Goal: Task Accomplishment & Management: Manage account settings

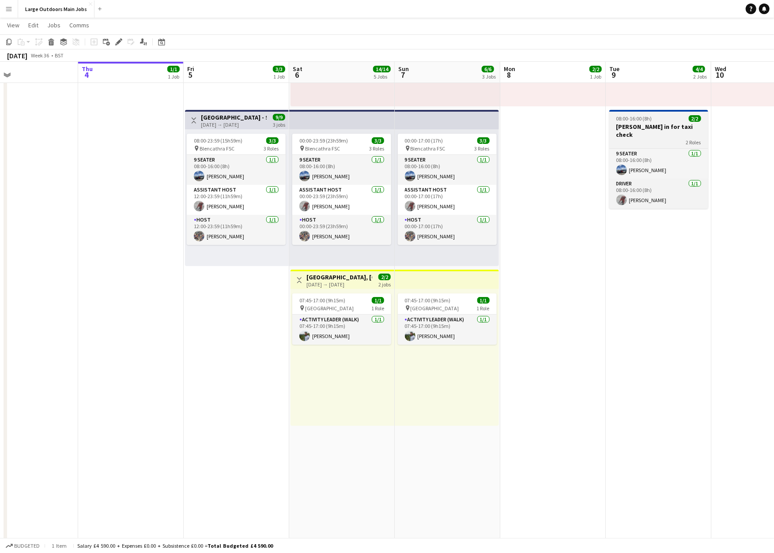
scroll to position [0, 264]
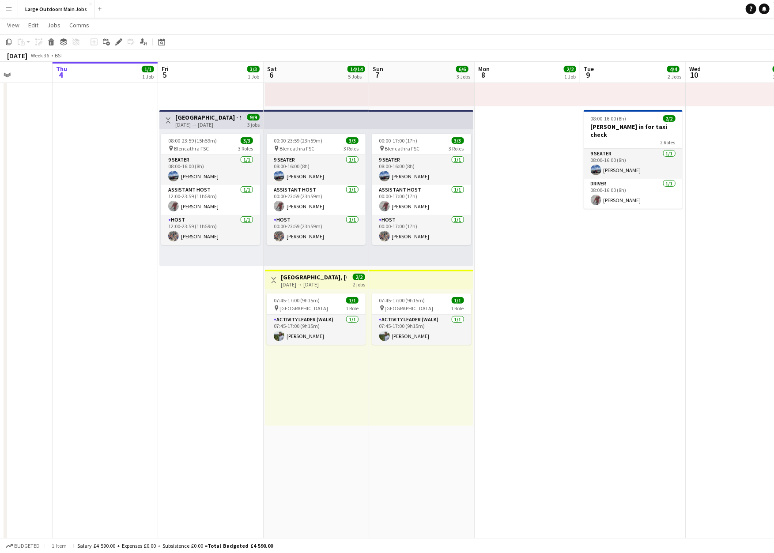
click at [191, 121] on h3 "[GEOGRAPHIC_DATA] - Striding Edge & Sharp Edge / Scafell Pike Challenge Weekend…" at bounding box center [208, 117] width 66 height 8
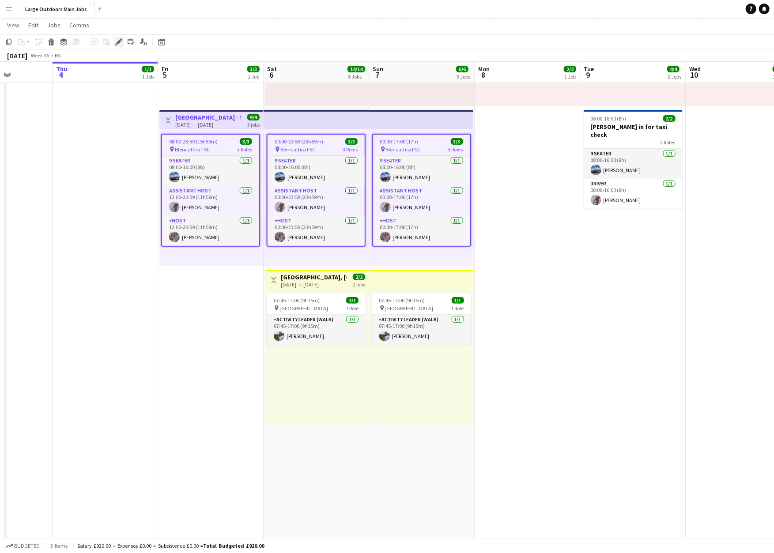
click at [121, 41] on icon "Edit" at bounding box center [118, 41] width 7 height 7
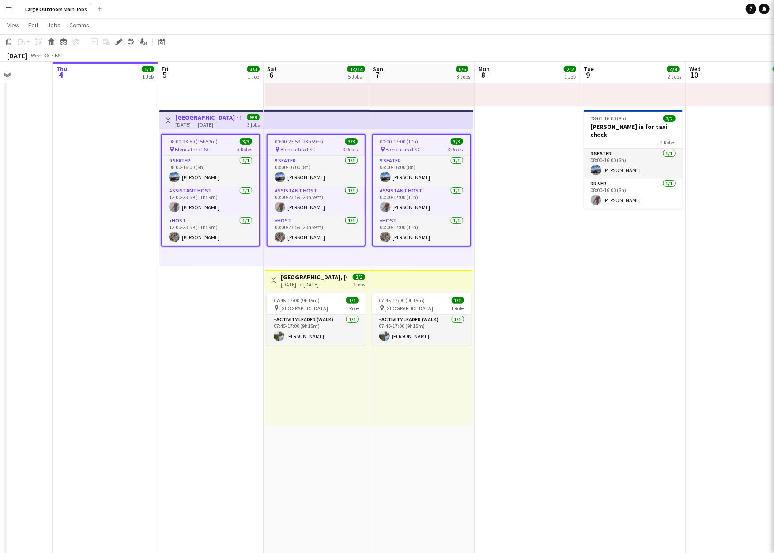
type input "**********"
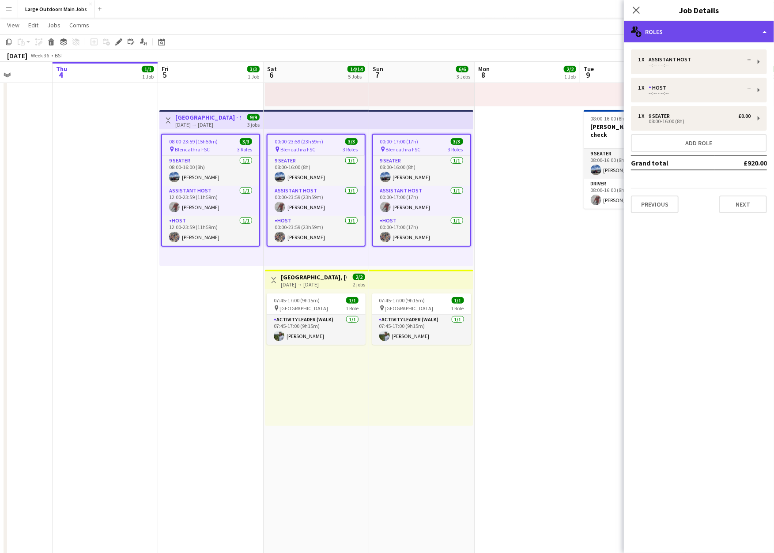
click at [708, 29] on div "multiple-users-add Roles" at bounding box center [699, 31] width 150 height 21
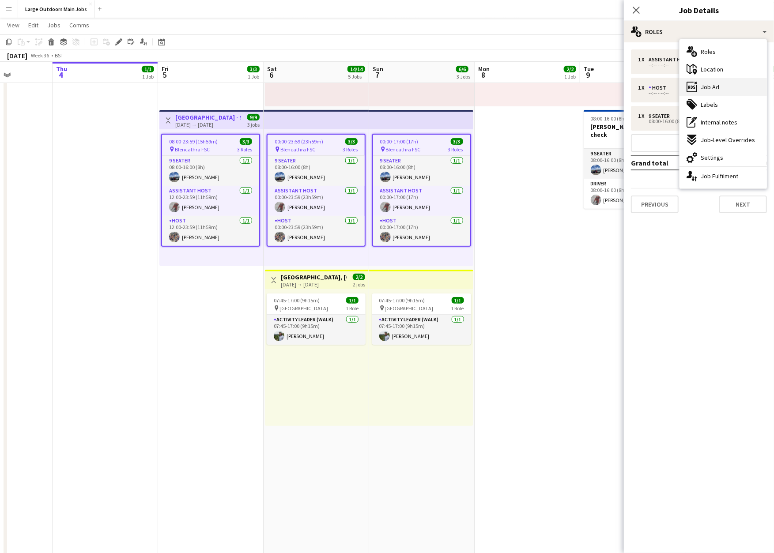
click at [719, 89] on span "Job Ad" at bounding box center [710, 87] width 19 height 8
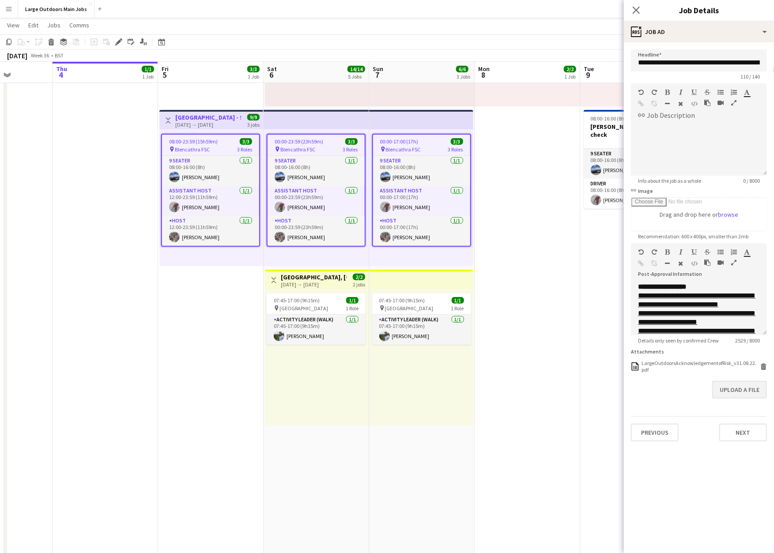
click at [739, 399] on button "Upload a file" at bounding box center [739, 390] width 55 height 18
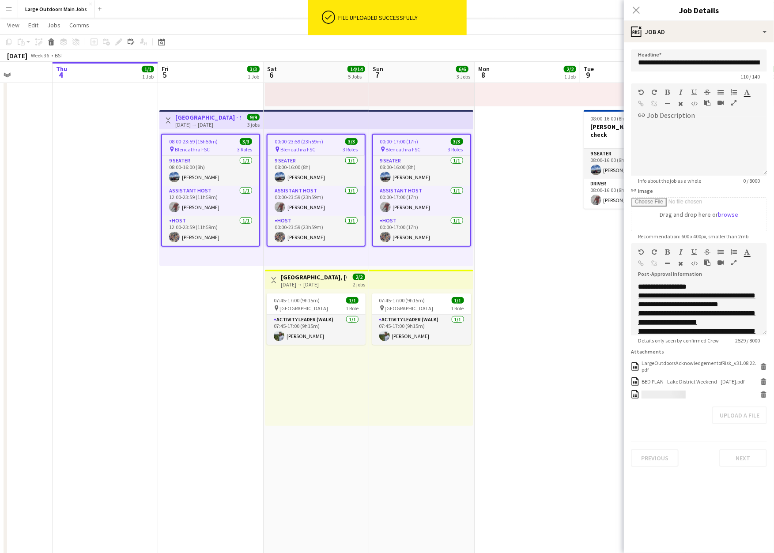
scroll to position [4, 0]
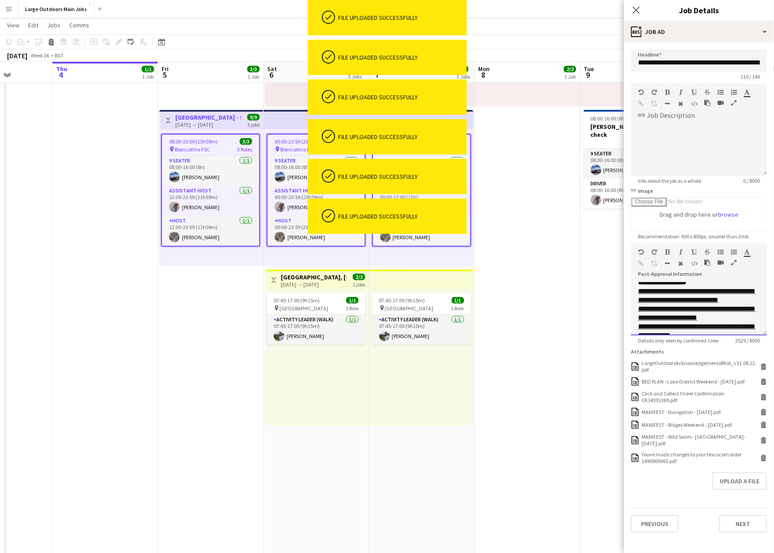
click at [734, 266] on icon "button" at bounding box center [733, 263] width 5 height 6
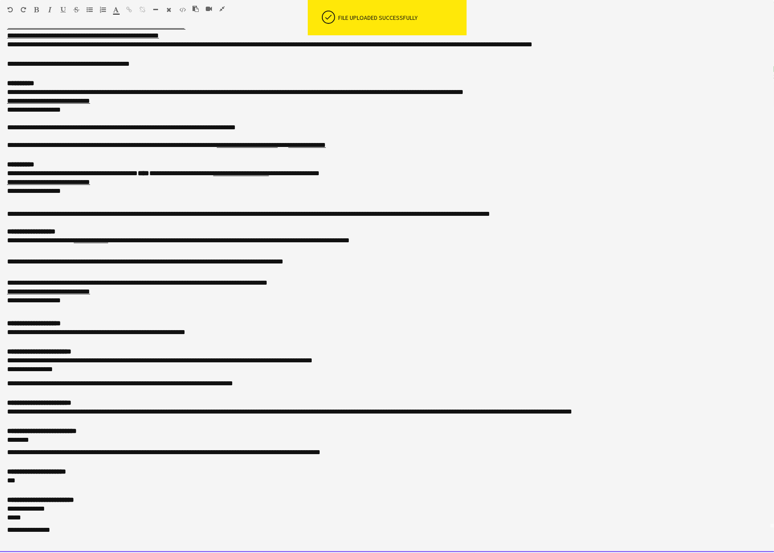
scroll to position [77, 0]
drag, startPoint x: 23, startPoint y: 437, endPoint x: -5, endPoint y: 437, distance: 28.7
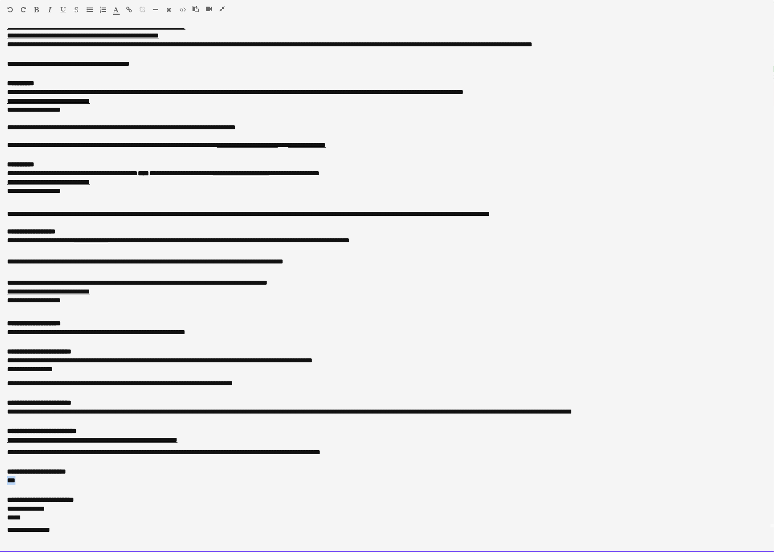
drag, startPoint x: 22, startPoint y: 480, endPoint x: 3, endPoint y: 479, distance: 19.0
click at [3, 479] on div "**********" at bounding box center [387, 291] width 774 height 524
drag, startPoint x: 62, startPoint y: 528, endPoint x: -21, endPoint y: 512, distance: 85.1
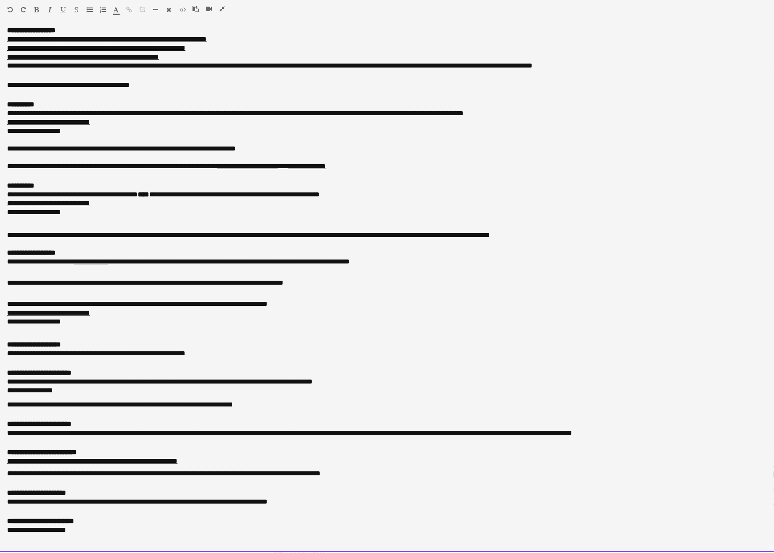
scroll to position [295, 0]
click at [371, 498] on div "**********" at bounding box center [387, 503] width 760 height 11
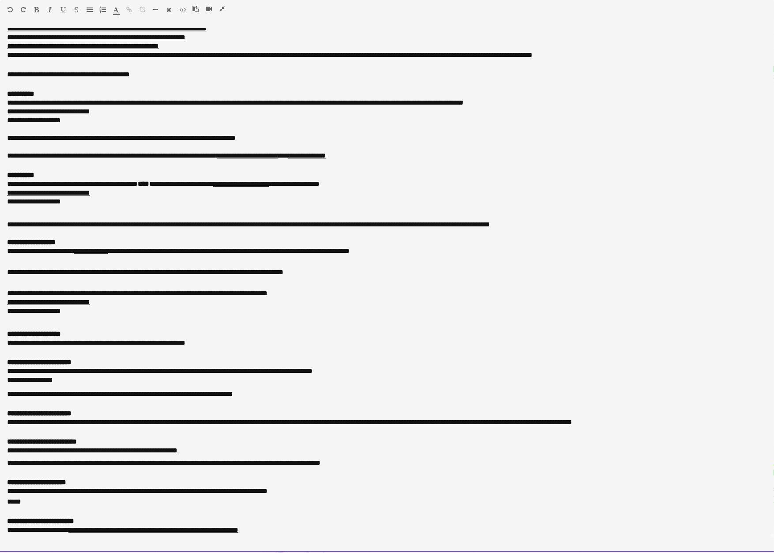
click at [15, 508] on div "*****" at bounding box center [387, 503] width 760 height 11
click at [41, 9] on div at bounding box center [60, 11] width 53 height 11
click at [68, 9] on div at bounding box center [60, 11] width 53 height 11
click at [60, 8] on icon "button" at bounding box center [62, 10] width 5 height 6
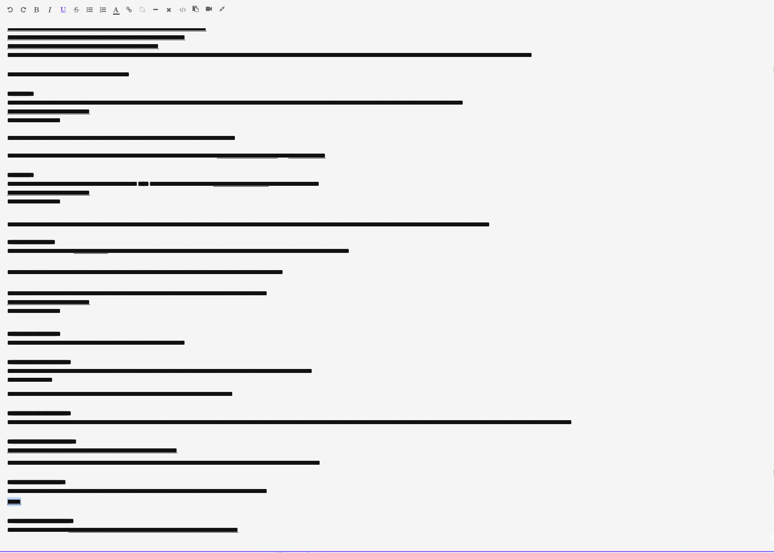
click at [66, 507] on div "*****" at bounding box center [387, 503] width 760 height 11
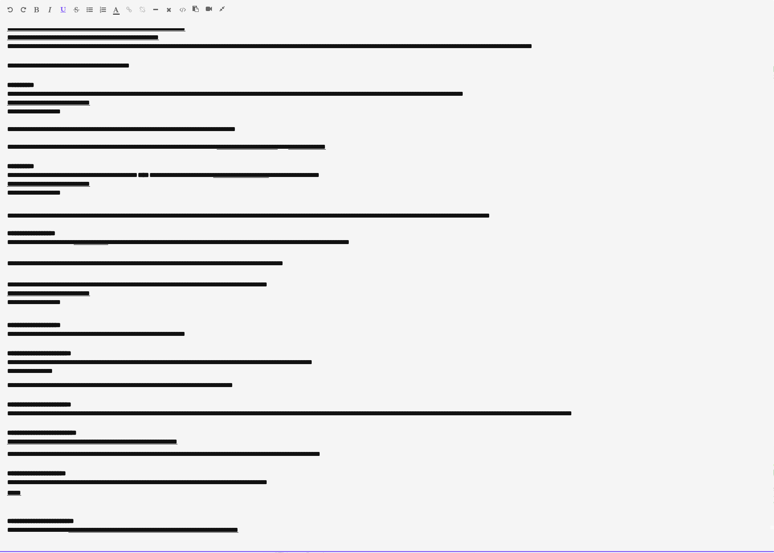
click at [64, 11] on icon "button" at bounding box center [62, 10] width 5 height 6
click at [62, 8] on icon "button" at bounding box center [62, 10] width 5 height 6
click at [61, 10] on icon "button" at bounding box center [62, 10] width 5 height 6
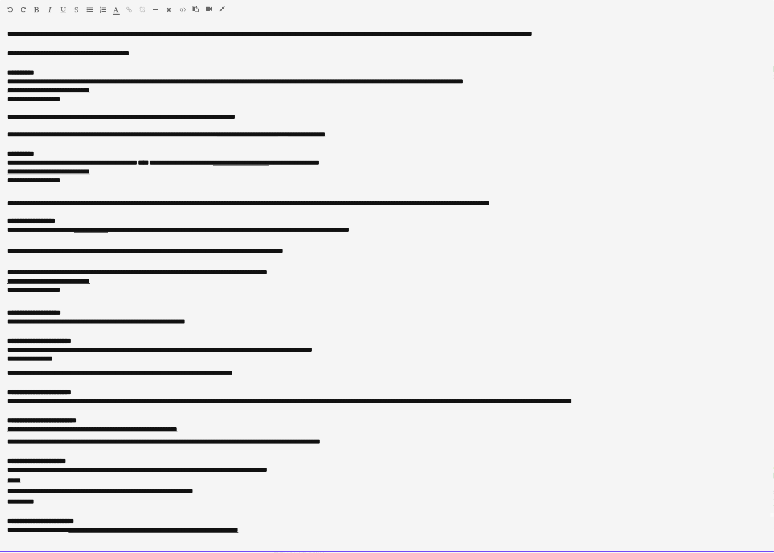
click at [276, 498] on div "**********" at bounding box center [387, 492] width 760 height 11
click at [225, 7] on icon "button" at bounding box center [221, 9] width 5 height 6
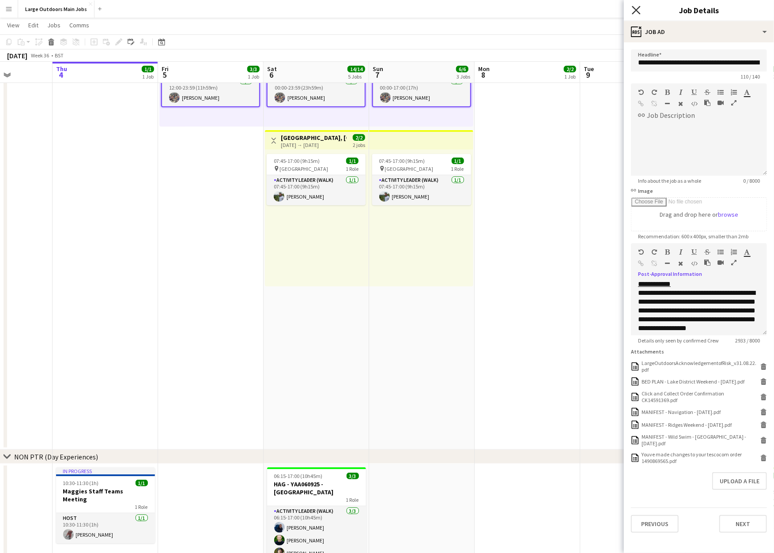
click at [637, 11] on icon "Close pop-in" at bounding box center [636, 10] width 8 height 8
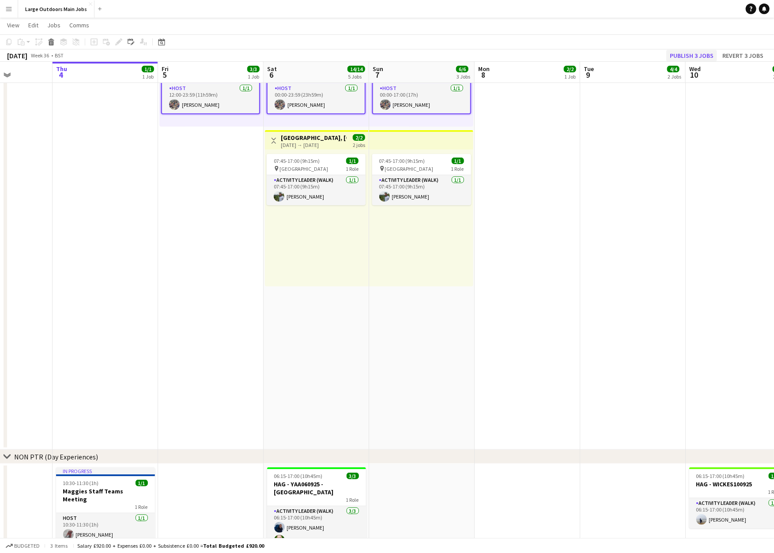
click at [666, 55] on button "Publish 3 jobs" at bounding box center [691, 55] width 51 height 11
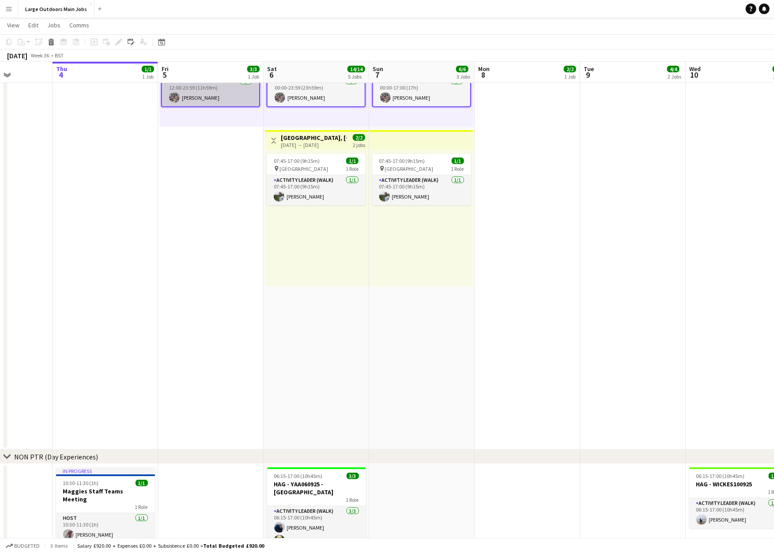
click at [181, 105] on app-card-role "Host [DATE] 12:00-23:59 (11h59m) [PERSON_NAME]" at bounding box center [210, 91] width 97 height 30
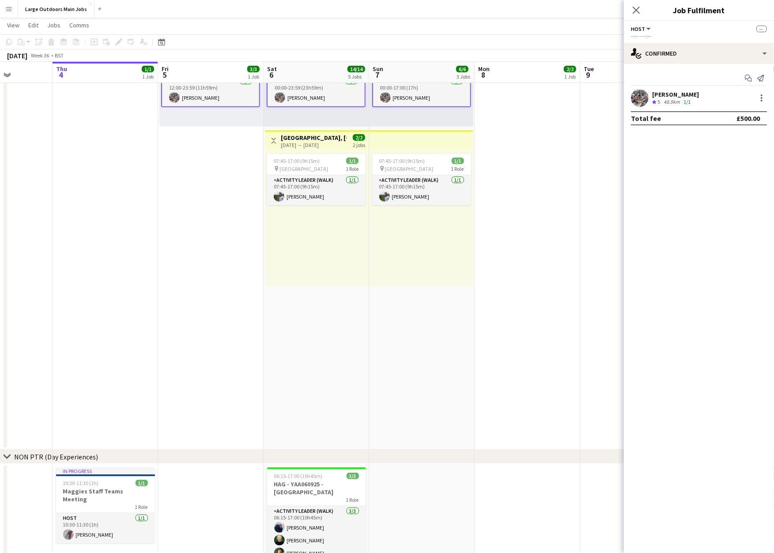
click at [664, 89] on div "Start chat Send notification [PERSON_NAME] Crew rating 5 48.9km 1/1 Total fee £…" at bounding box center [699, 98] width 150 height 68
click at [664, 97] on div "[PERSON_NAME]" at bounding box center [675, 94] width 47 height 8
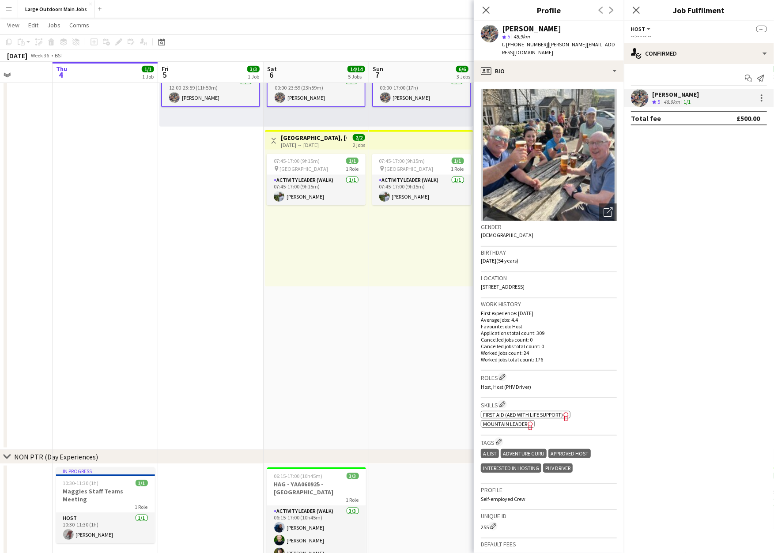
drag, startPoint x: 508, startPoint y: 49, endPoint x: 550, endPoint y: 49, distance: 41.9
click at [548, 48] on span "t. [PHONE_NUMBER]" at bounding box center [525, 44] width 46 height 7
copy span "[PHONE_NUMBER]"
drag, startPoint x: 490, startPoint y: 8, endPoint x: 479, endPoint y: 31, distance: 25.9
click at [490, 8] on icon "Close pop-in" at bounding box center [486, 10] width 7 height 7
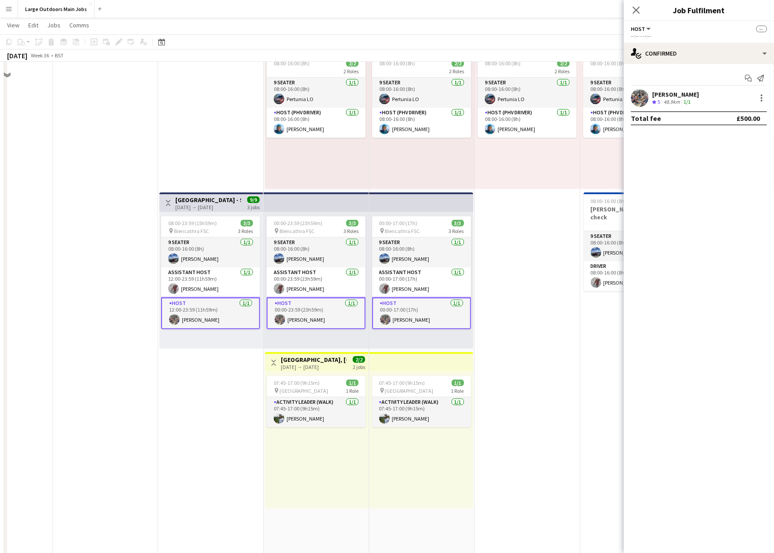
scroll to position [33, 0]
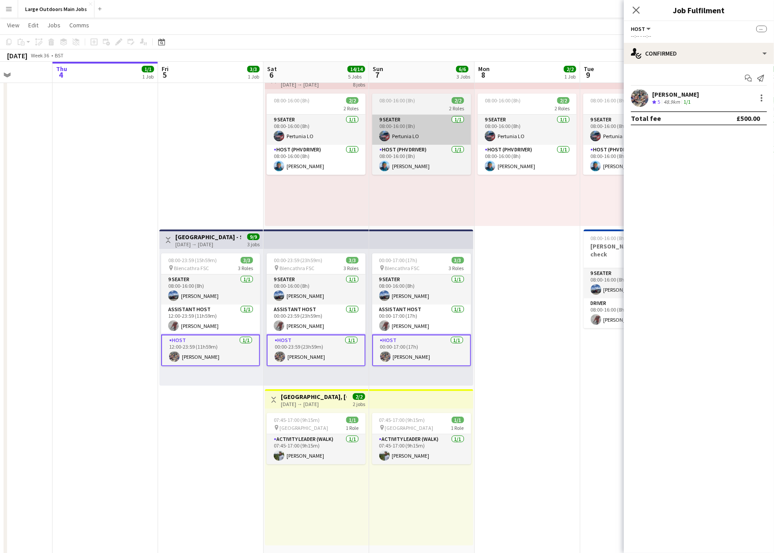
drag, startPoint x: 329, startPoint y: 173, endPoint x: 419, endPoint y: 139, distance: 96.3
click at [329, 173] on app-card-role "Host (PHV Driver) [DATE] 08:00-16:00 (8h) [PERSON_NAME]" at bounding box center [316, 160] width 99 height 30
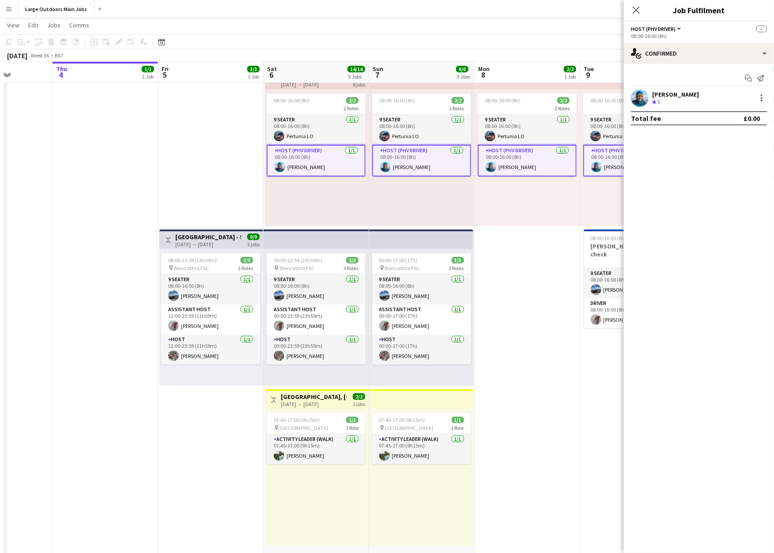
scroll to position [0, 264]
click at [660, 104] on span "5" at bounding box center [658, 101] width 3 height 7
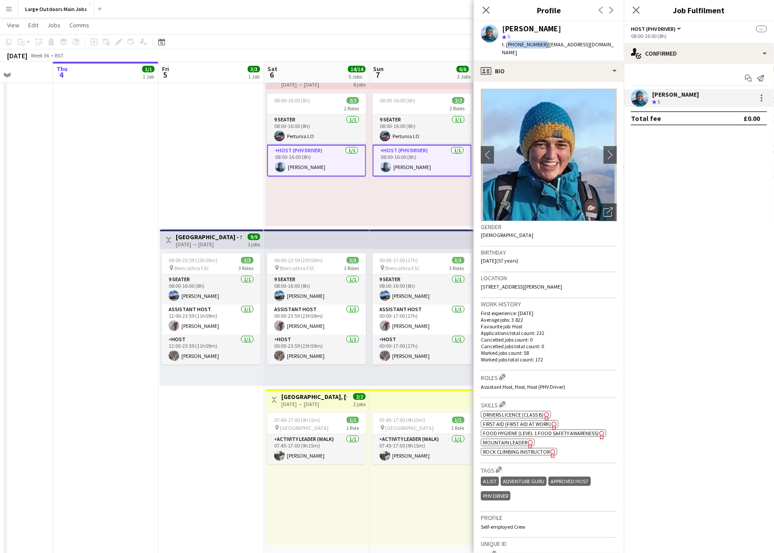
drag, startPoint x: 508, startPoint y: 49, endPoint x: 562, endPoint y: 57, distance: 55.4
click at [548, 48] on span "t. [PHONE_NUMBER]" at bounding box center [525, 44] width 46 height 7
copy span "[PHONE_NUMBER]"
drag, startPoint x: 636, startPoint y: 10, endPoint x: 630, endPoint y: 17, distance: 9.1
click at [636, 10] on icon at bounding box center [636, 10] width 7 height 7
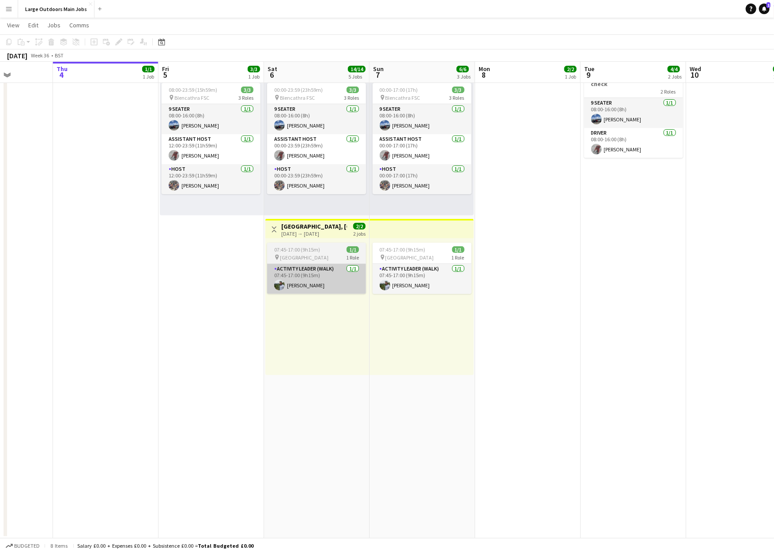
scroll to position [202, 0]
click at [301, 231] on h3 "[GEOGRAPHIC_DATA], [GEOGRAPHIC_DATA], Sharp Edge." at bounding box center [314, 227] width 66 height 8
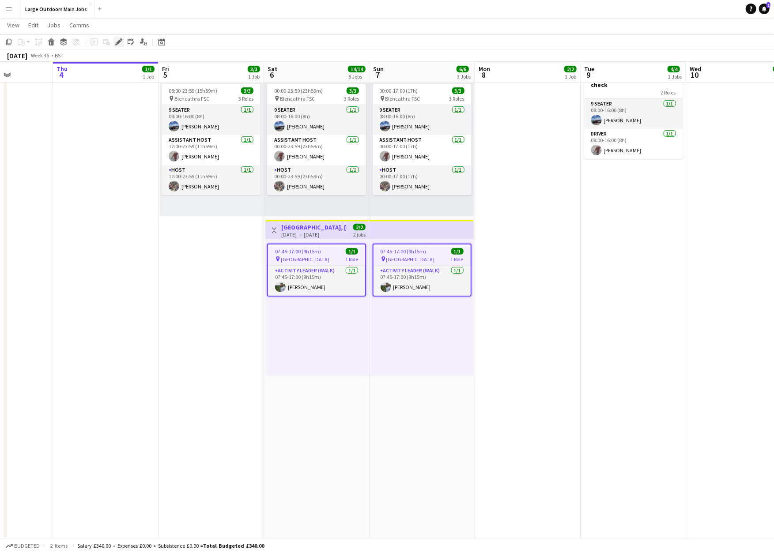
click at [121, 42] on icon "Edit" at bounding box center [118, 41] width 7 height 7
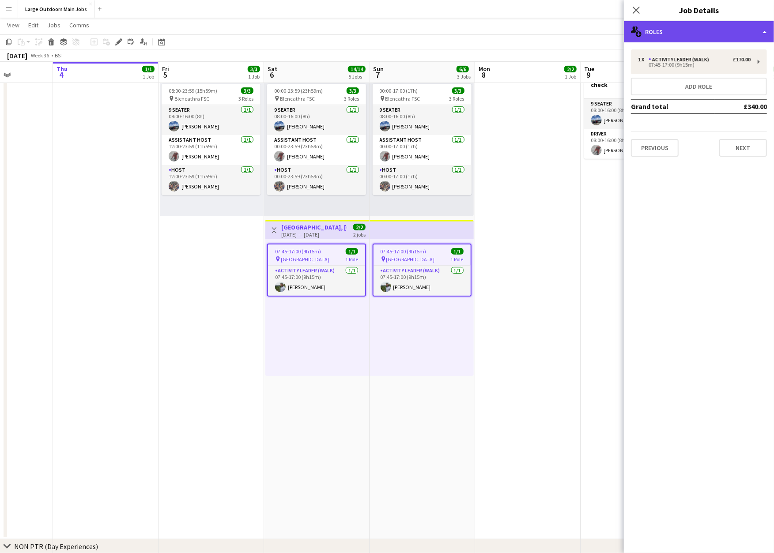
click at [671, 33] on div "multiple-users-add Roles" at bounding box center [699, 31] width 150 height 21
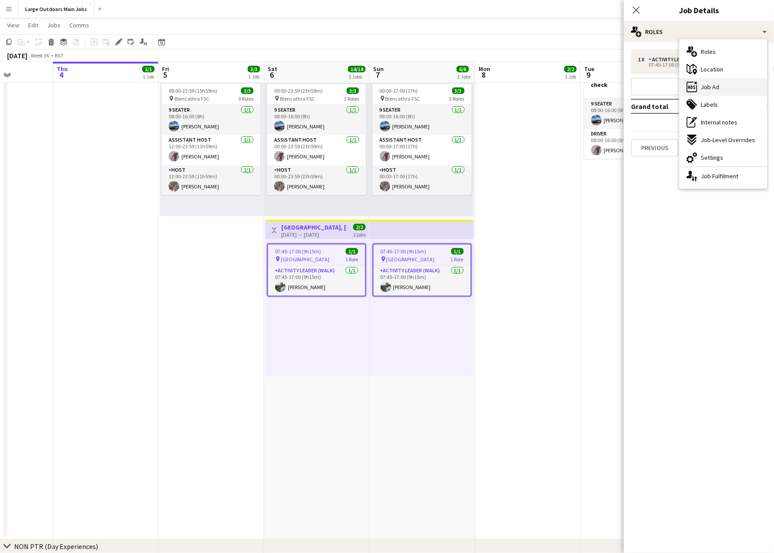
click at [728, 86] on div "ads-window Job Ad" at bounding box center [722, 87] width 87 height 18
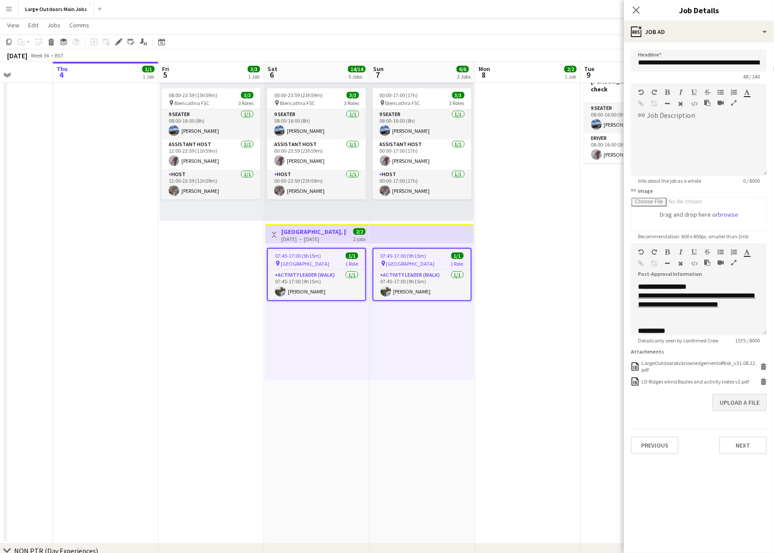
click at [733, 411] on button "Upload a file" at bounding box center [739, 403] width 55 height 18
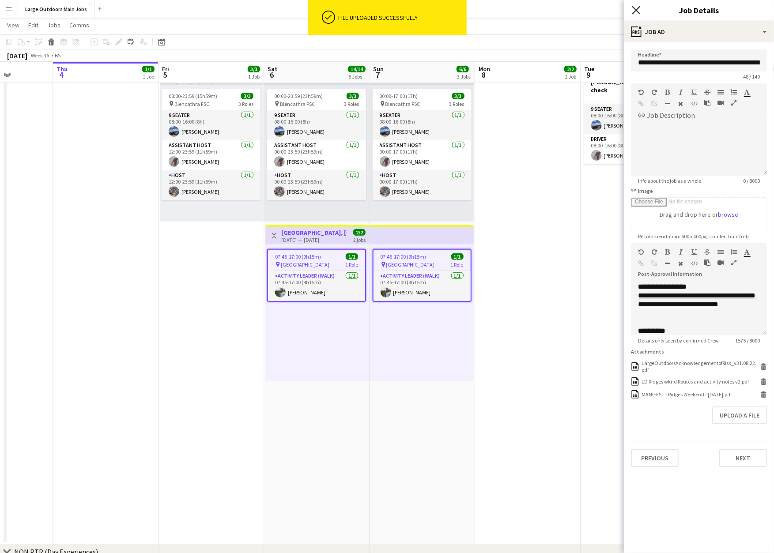
click at [635, 10] on icon "Close pop-in" at bounding box center [636, 10] width 8 height 8
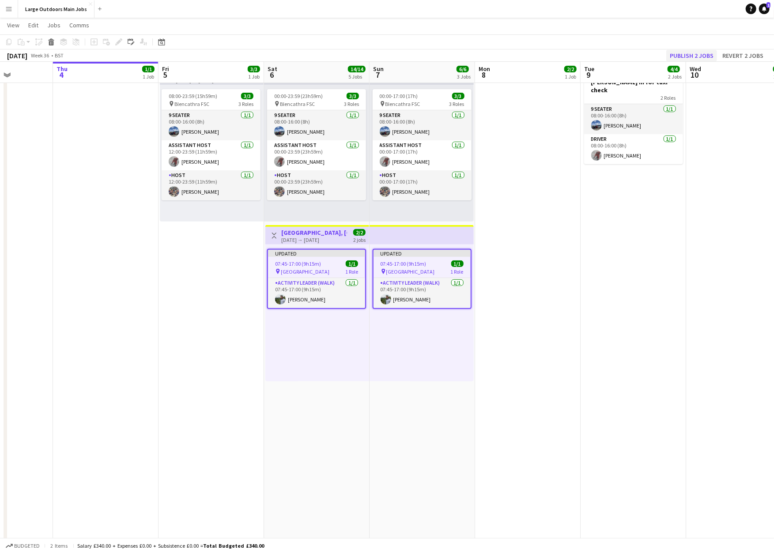
click at [684, 57] on button "Publish 2 jobs" at bounding box center [691, 55] width 51 height 11
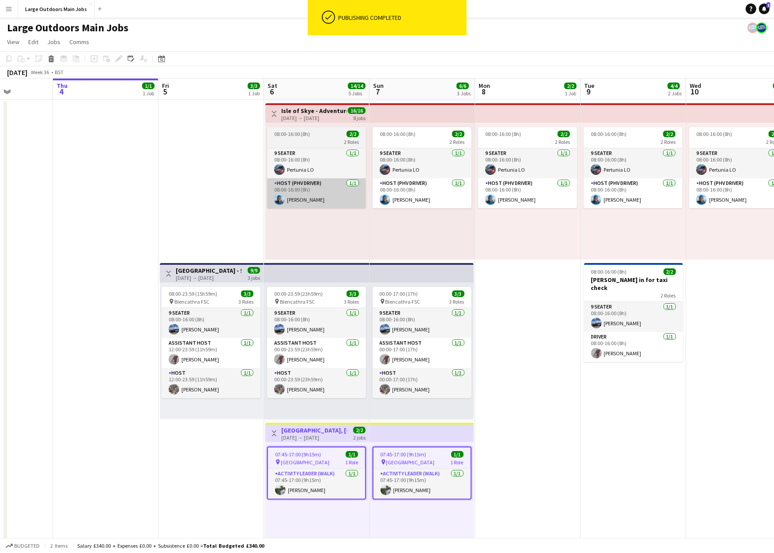
scroll to position [0, 0]
click at [309, 113] on h3 "Isle of Skye - Adventure & Explore" at bounding box center [314, 111] width 66 height 8
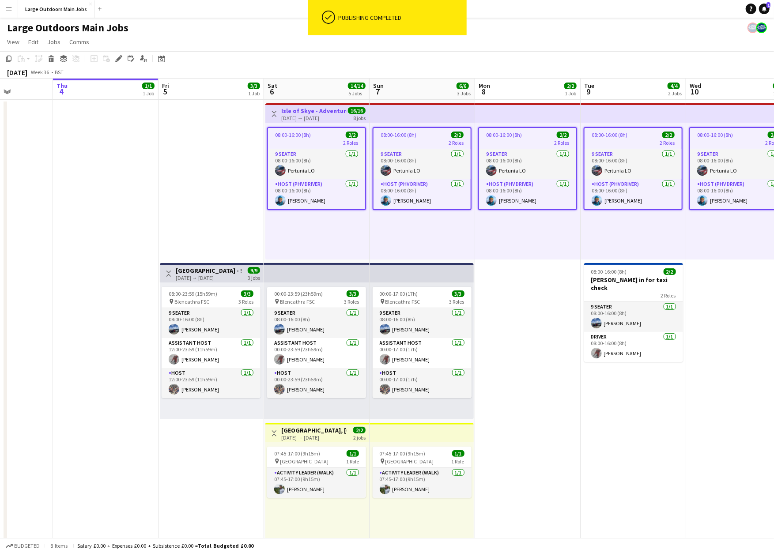
scroll to position [0, 263]
click at [114, 59] on div "Edit" at bounding box center [118, 58] width 11 height 11
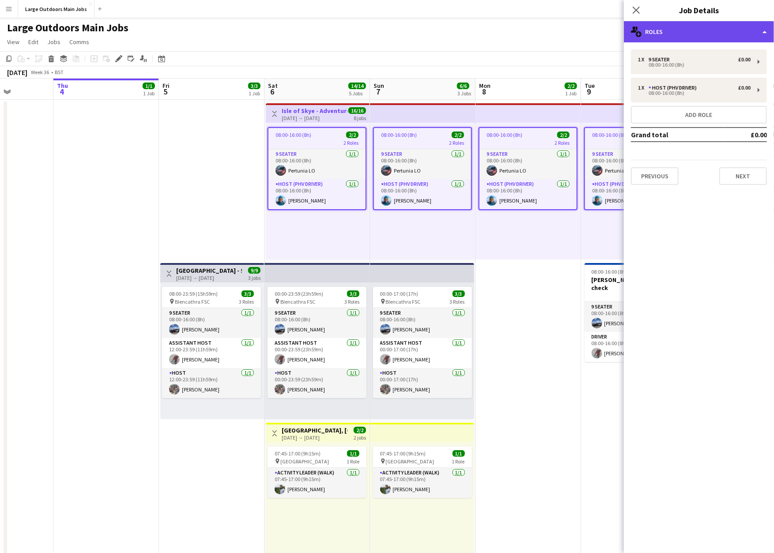
click at [721, 33] on div "multiple-users-add Roles" at bounding box center [699, 31] width 150 height 21
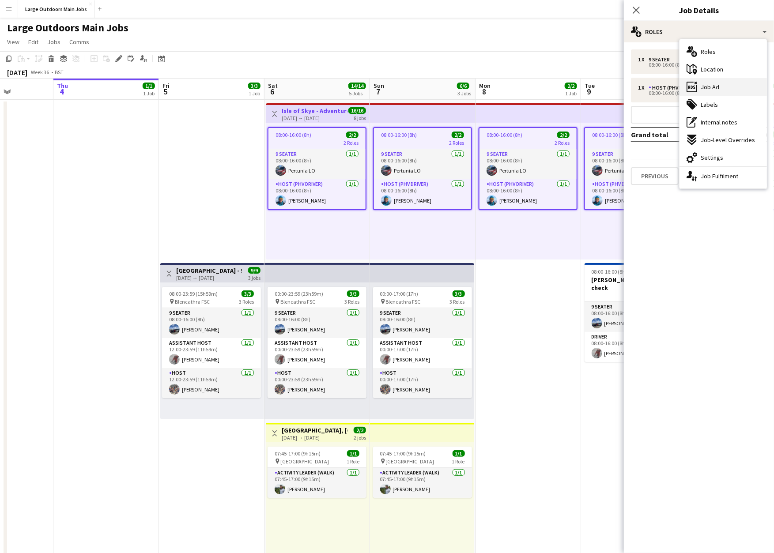
click at [714, 88] on span "Job Ad" at bounding box center [710, 87] width 19 height 8
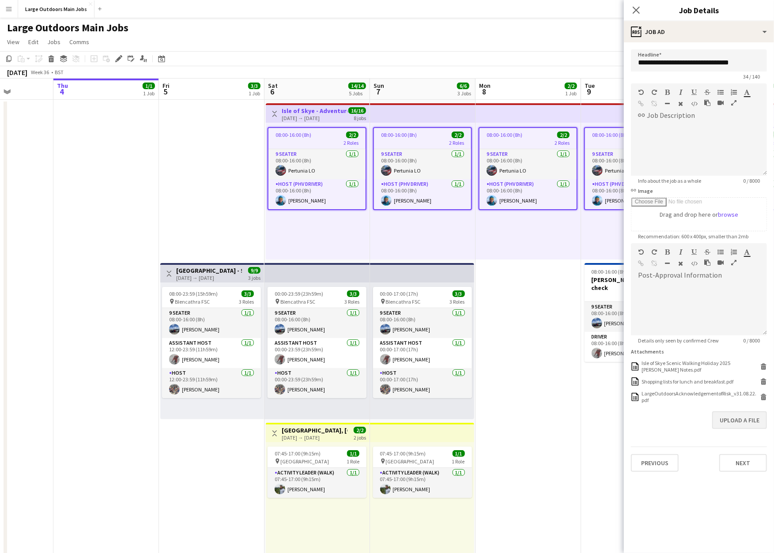
click at [744, 429] on button "Upload a file" at bounding box center [739, 420] width 55 height 18
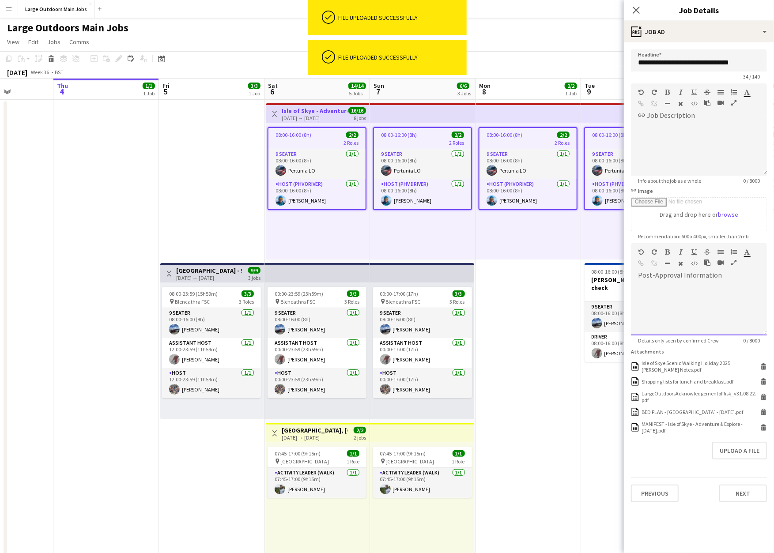
click at [735, 266] on icon "button" at bounding box center [733, 263] width 5 height 6
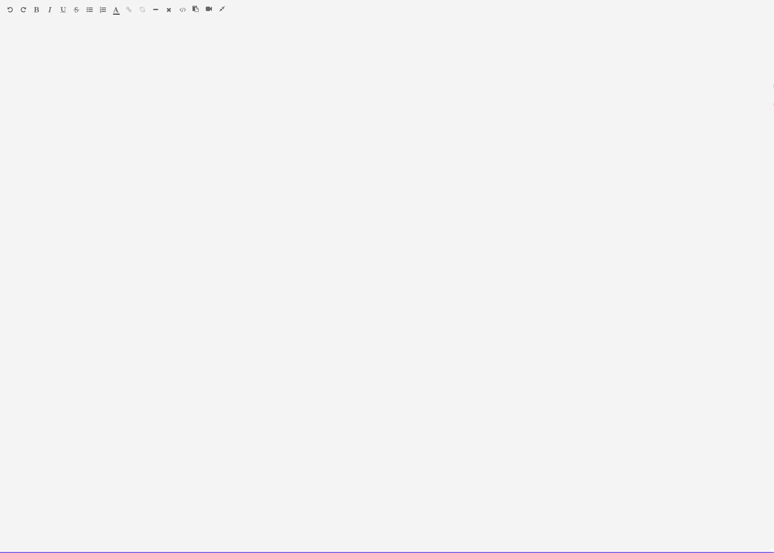
click at [39, 11] on icon "button" at bounding box center [36, 10] width 5 height 6
click at [223, 8] on icon "button" at bounding box center [221, 9] width 5 height 6
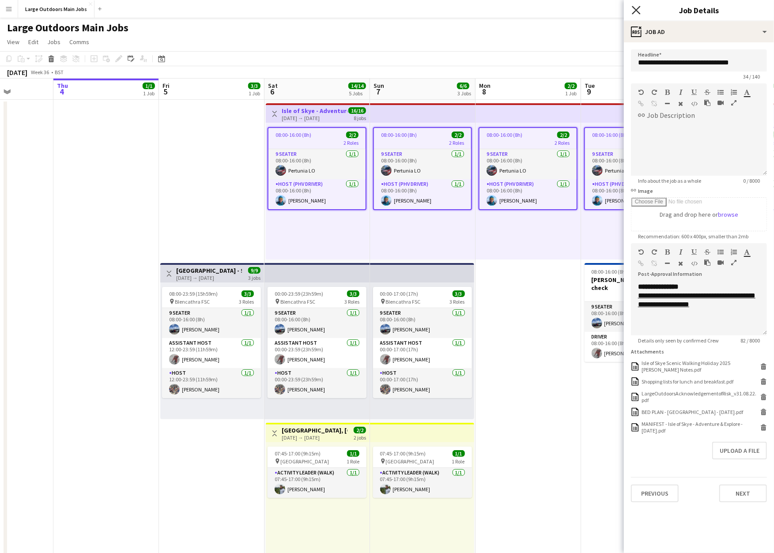
click at [638, 12] on icon "Close pop-in" at bounding box center [636, 10] width 8 height 8
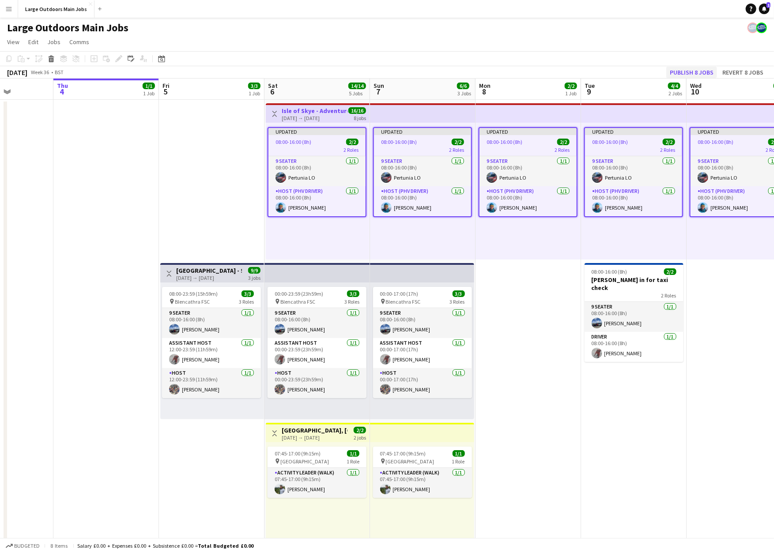
click at [680, 73] on button "Publish 8 jobs" at bounding box center [691, 72] width 51 height 11
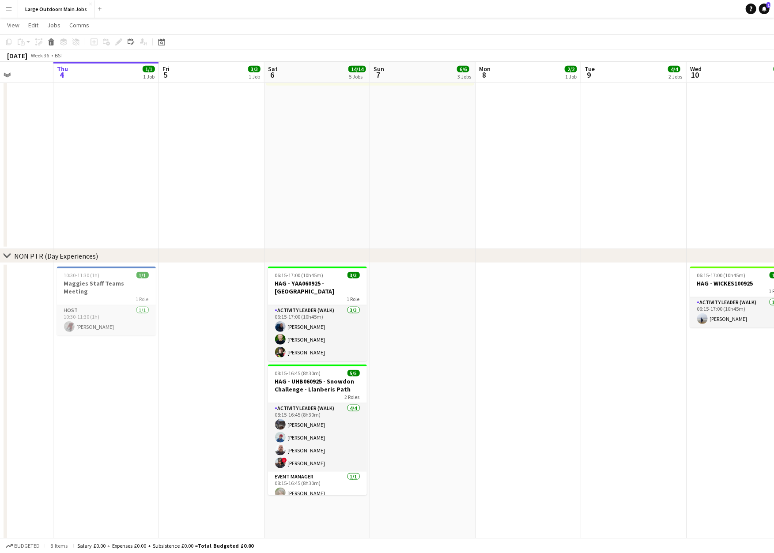
scroll to position [494, 0]
click at [305, 331] on app-card-role "Activity Leader (Walk) [DATE] 06:15-17:00 (10h45m) [PERSON_NAME] [PERSON_NAME] …" at bounding box center [317, 333] width 99 height 56
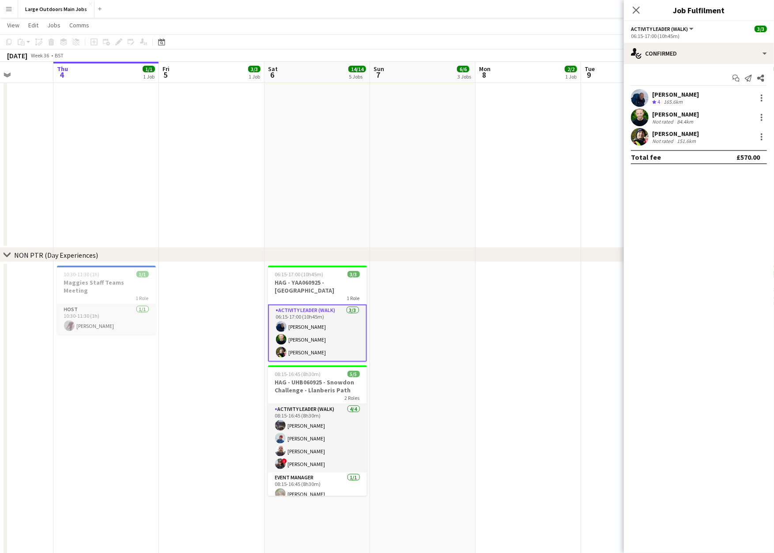
click at [689, 90] on div "Start chat Send notification Share [PERSON_NAME] Crew rating 4 165.6km [PERSON_…" at bounding box center [699, 117] width 150 height 107
click at [690, 96] on div "[PERSON_NAME]" at bounding box center [675, 94] width 47 height 8
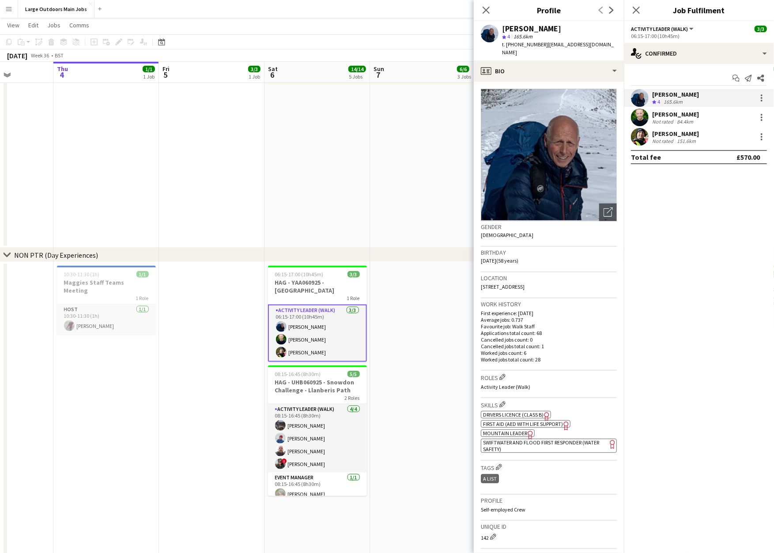
drag, startPoint x: 509, startPoint y: 50, endPoint x: 551, endPoint y: 50, distance: 42.8
click at [548, 48] on span "t. [PHONE_NUMBER]" at bounding box center [525, 44] width 46 height 7
copy span "[PHONE_NUMBER]"
click at [671, 118] on div "[PERSON_NAME]" at bounding box center [675, 114] width 47 height 8
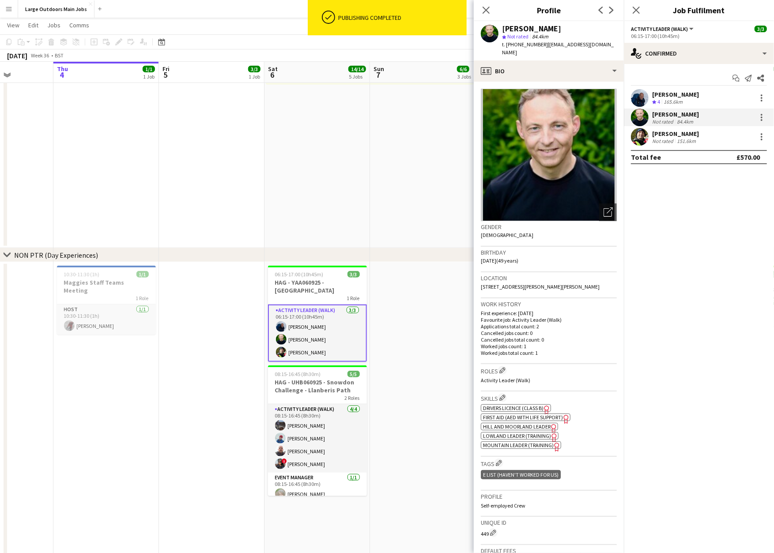
drag, startPoint x: 508, startPoint y: 48, endPoint x: 566, endPoint y: 96, distance: 75.6
click at [548, 48] on span "t. [PHONE_NUMBER]" at bounding box center [525, 44] width 46 height 7
copy span "[PHONE_NUMBER]"
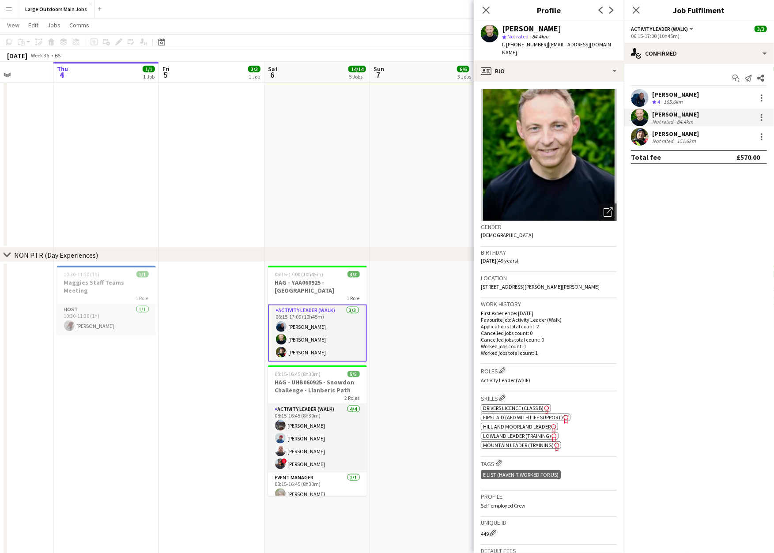
click at [686, 140] on div "151.6km" at bounding box center [686, 141] width 23 height 7
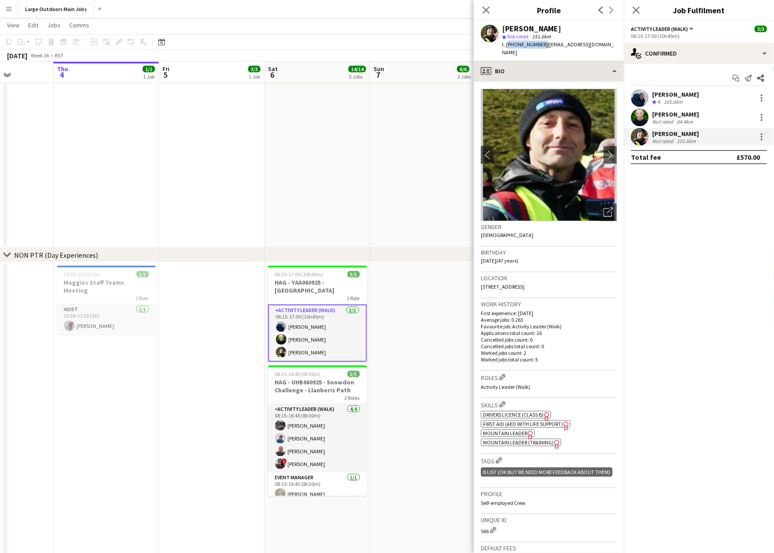
drag, startPoint x: 509, startPoint y: 49, endPoint x: 552, endPoint y: 83, distance: 55.0
click at [548, 48] on span "t. [PHONE_NUMBER]" at bounding box center [525, 44] width 46 height 7
copy span "[PHONE_NUMBER]"
click at [640, 7] on icon "Close pop-in" at bounding box center [636, 10] width 8 height 8
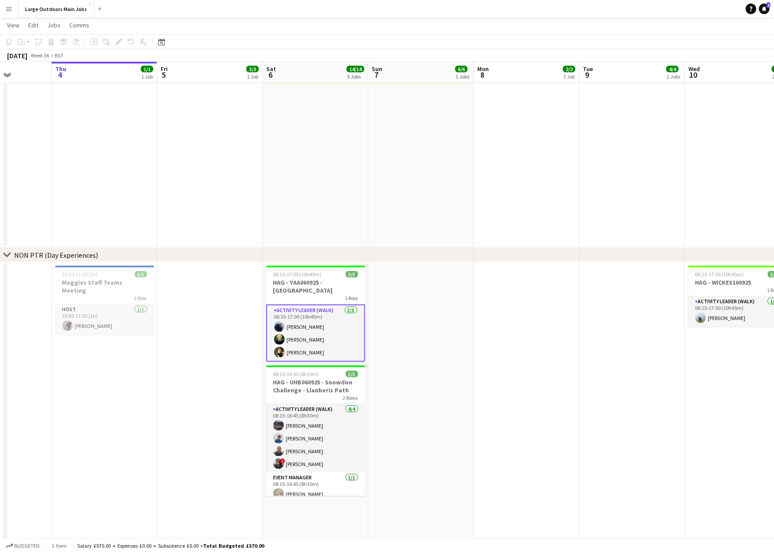
scroll to position [496, 0]
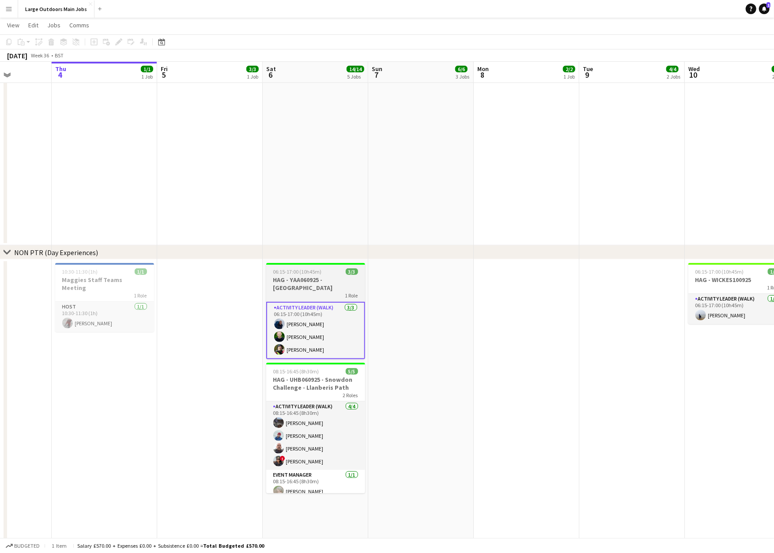
click at [299, 283] on h3 "HAG - YAA060925 - [GEOGRAPHIC_DATA]" at bounding box center [315, 284] width 99 height 16
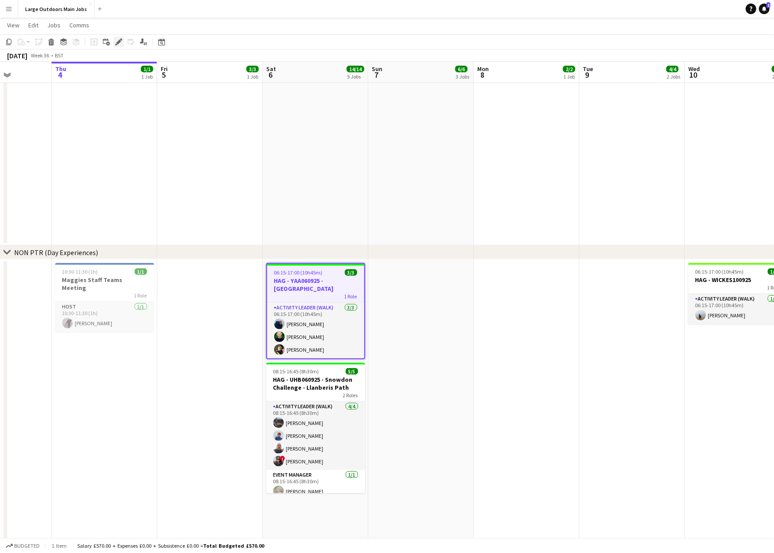
click at [121, 41] on icon at bounding box center [118, 42] width 5 height 5
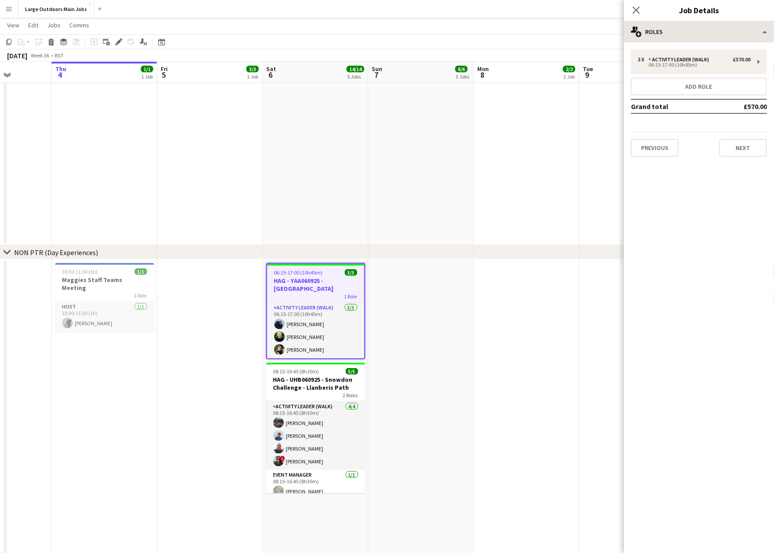
drag, startPoint x: 723, startPoint y: 19, endPoint x: 726, endPoint y: 25, distance: 6.1
click at [723, 19] on div "Close pop-in Job Details" at bounding box center [699, 10] width 150 height 21
click at [726, 27] on div "multiple-users-add Roles" at bounding box center [699, 31] width 150 height 21
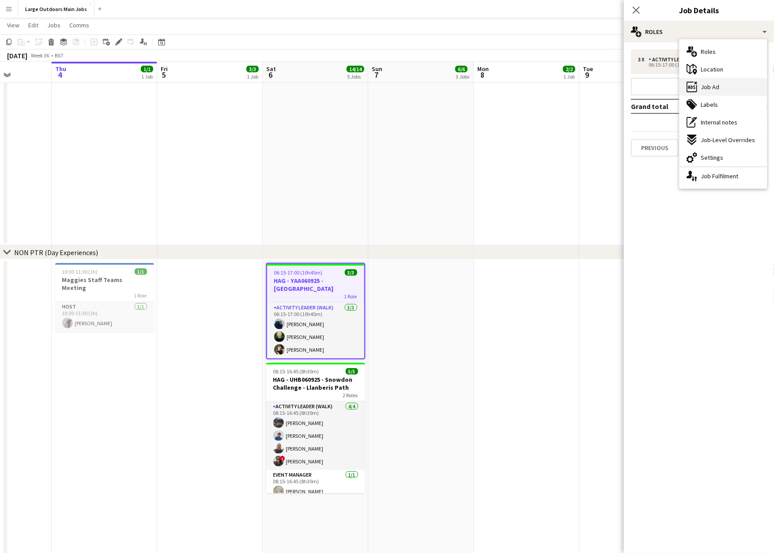
click at [726, 92] on div "ads-window Job Ad" at bounding box center [722, 87] width 87 height 18
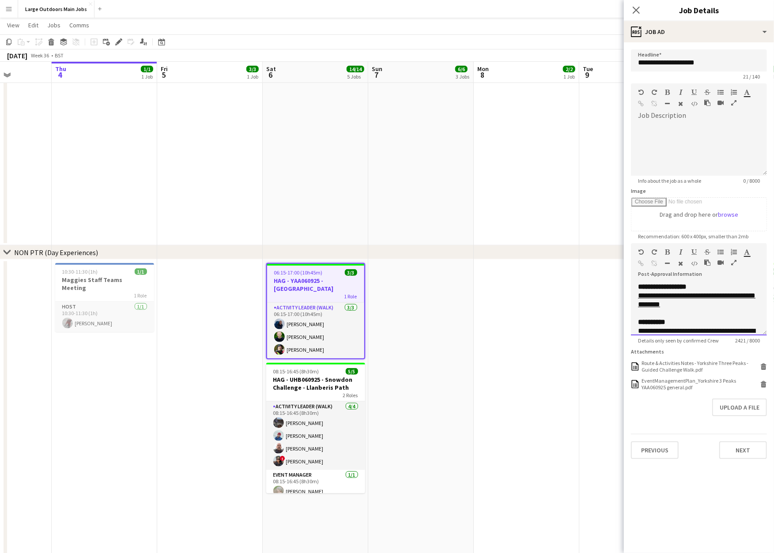
click at [735, 266] on icon "button" at bounding box center [733, 263] width 5 height 6
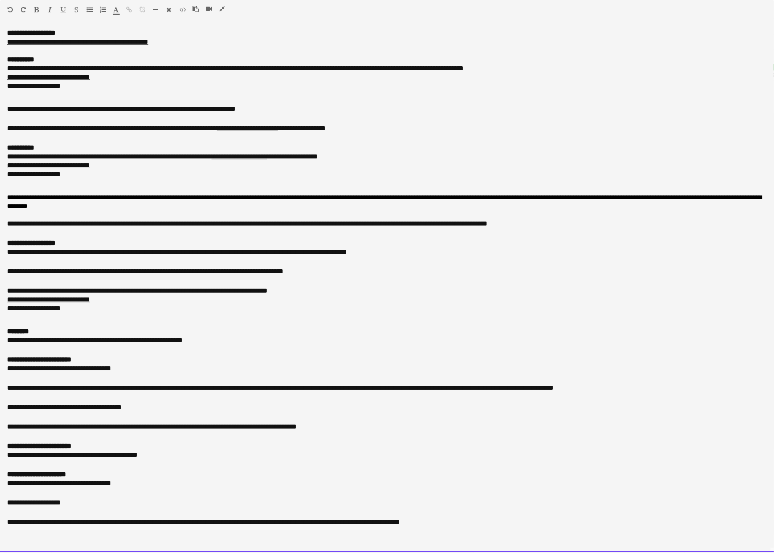
scroll to position [626, 0]
click at [109, 509] on div "**********" at bounding box center [387, 503] width 760 height 11
click at [532, 528] on div "**********" at bounding box center [387, 523] width 760 height 11
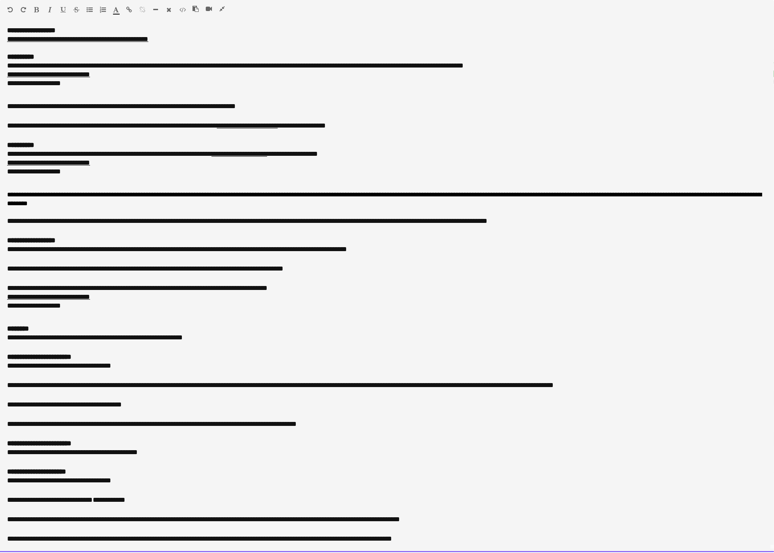
scroll to position [740, 0]
drag, startPoint x: 404, startPoint y: 547, endPoint x: -5, endPoint y: 539, distance: 409.7
click at [0, 539] on html "Menu Boards Boards Boards All jobs Status Workforce Workforce My Workforce Recr…" at bounding box center [387, 47] width 774 height 1575
click at [117, 11] on icon "button" at bounding box center [116, 10] width 6 height 6
type input "*******"
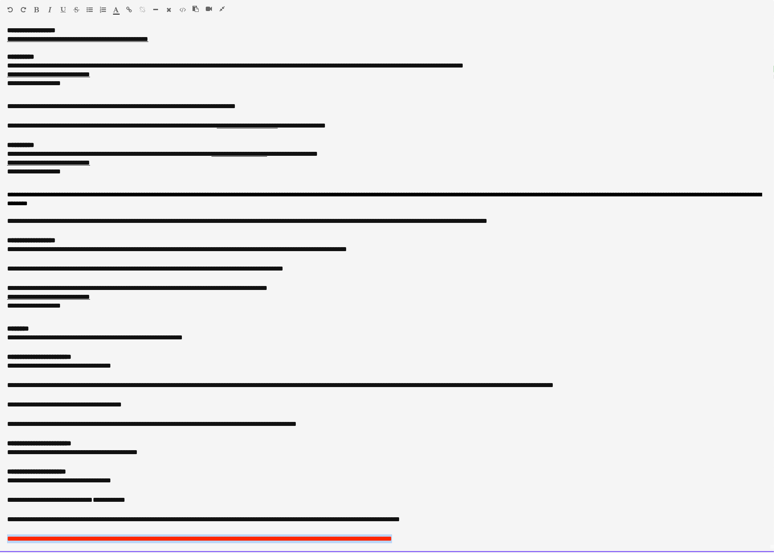
click at [36, 11] on icon "button" at bounding box center [36, 10] width 5 height 6
click at [62, 9] on icon "button" at bounding box center [62, 10] width 5 height 6
click at [560, 372] on div at bounding box center [387, 376] width 760 height 9
click at [222, 9] on icon "button" at bounding box center [221, 9] width 5 height 6
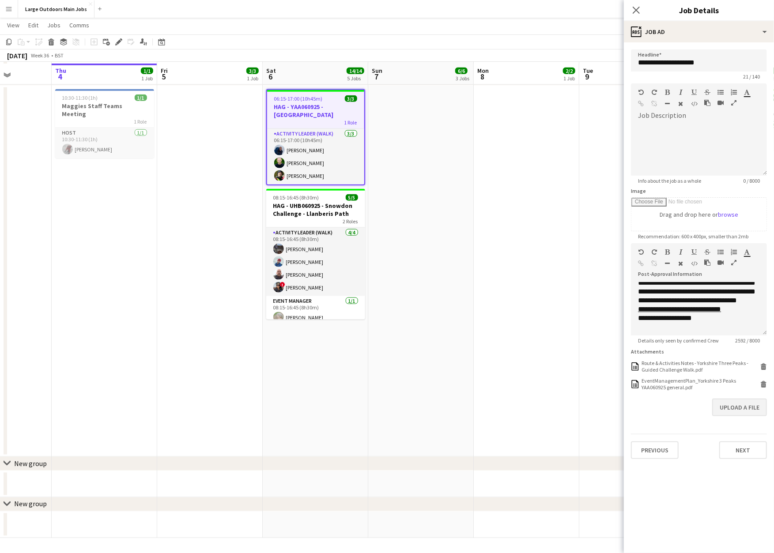
click at [730, 416] on button "Upload a file" at bounding box center [739, 408] width 55 height 18
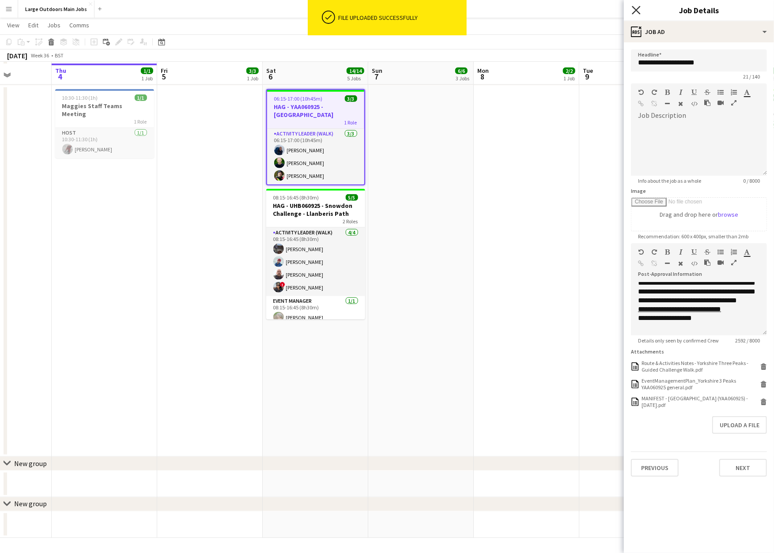
click at [633, 10] on icon "Close pop-in" at bounding box center [636, 10] width 8 height 8
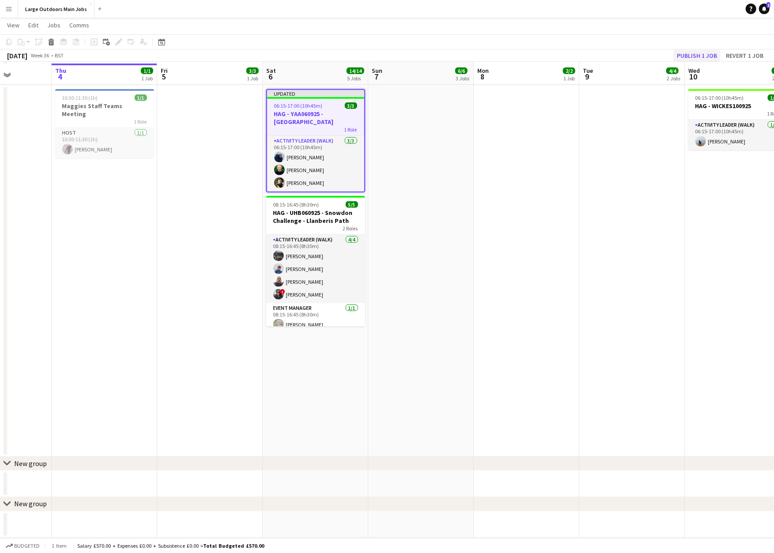
click at [690, 54] on button "Publish 1 job" at bounding box center [696, 55] width 47 height 11
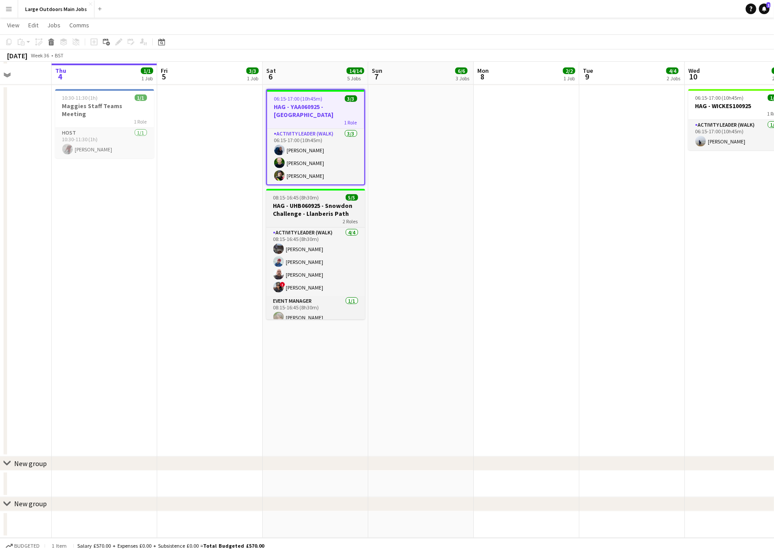
click at [286, 214] on h3 "HAG - UHB060925 - Snowdon Challenge - Llanberis Path" at bounding box center [315, 210] width 99 height 16
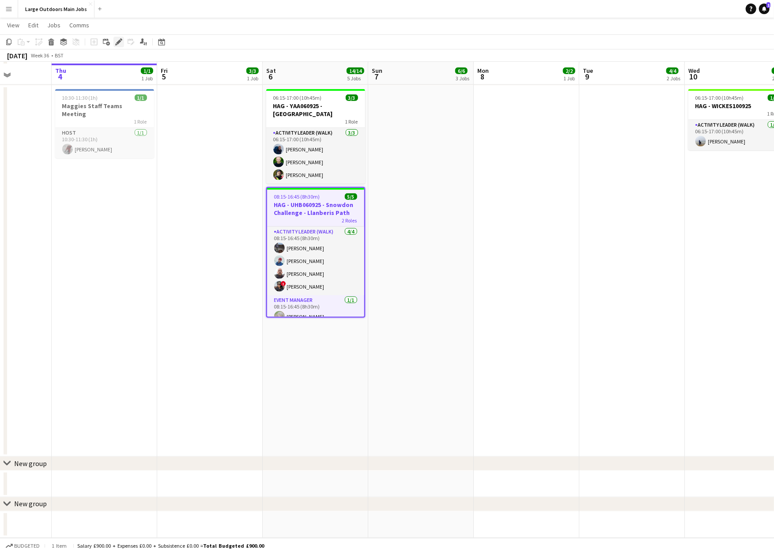
click at [116, 40] on icon "Edit" at bounding box center [118, 41] width 7 height 7
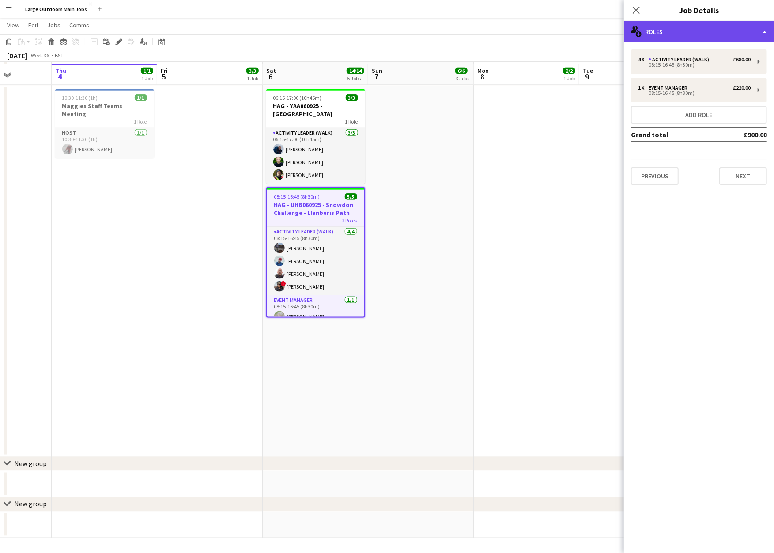
click at [702, 35] on div "multiple-users-add Roles" at bounding box center [699, 31] width 150 height 21
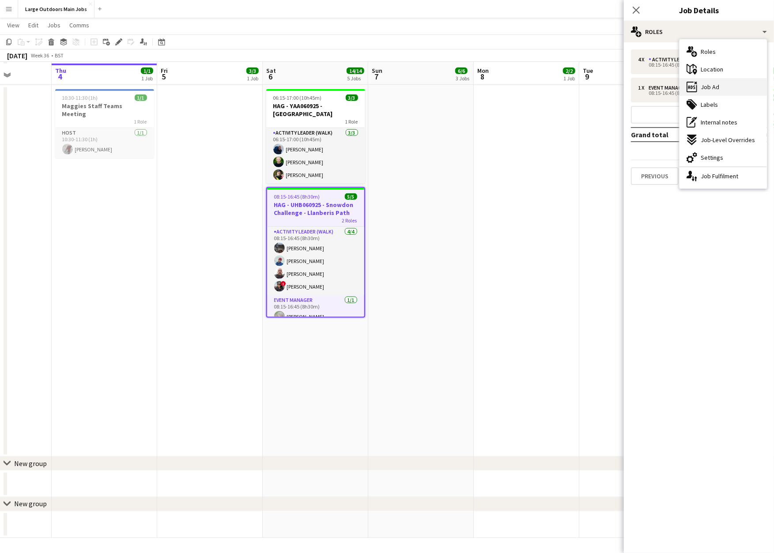
click at [719, 87] on span "Job Ad" at bounding box center [710, 87] width 19 height 8
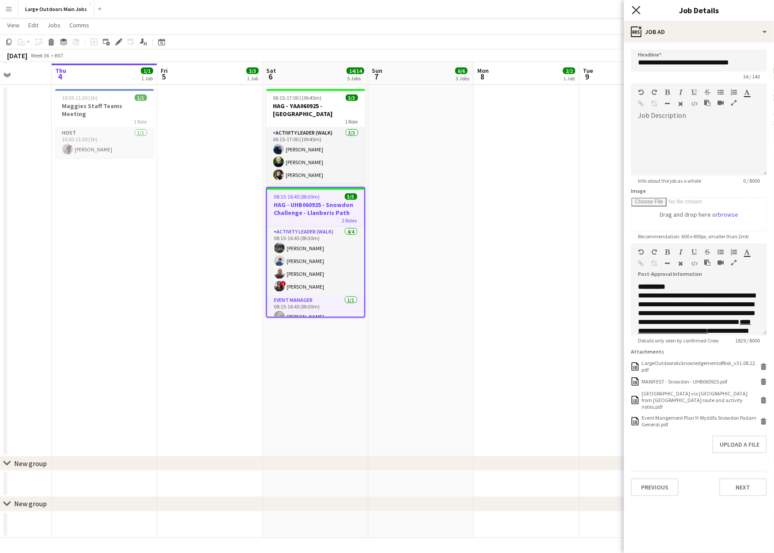
click at [636, 8] on icon "Close pop-in" at bounding box center [636, 10] width 8 height 8
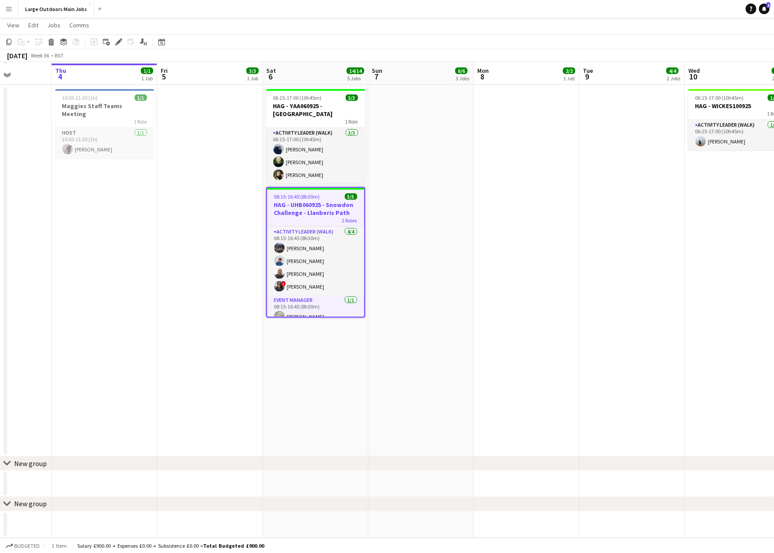
click at [562, 158] on app-date-cell at bounding box center [527, 271] width 106 height 371
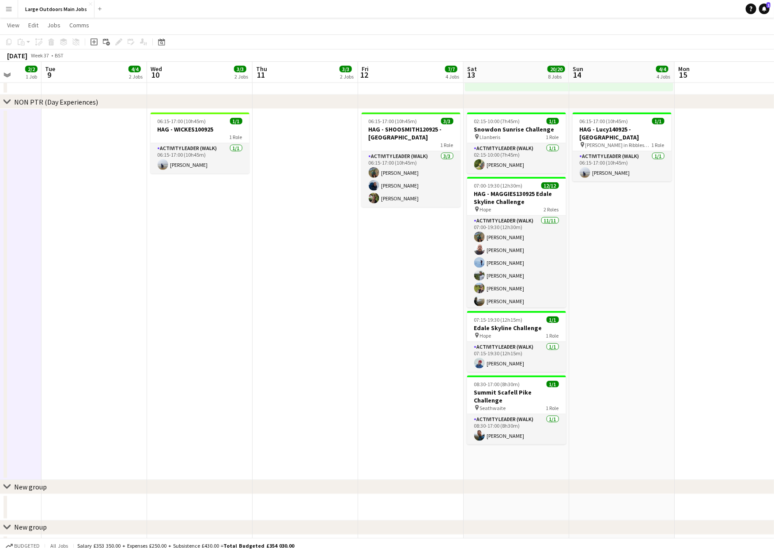
scroll to position [647, 0]
click at [765, 11] on icon "Notifications" at bounding box center [763, 8] width 5 height 5
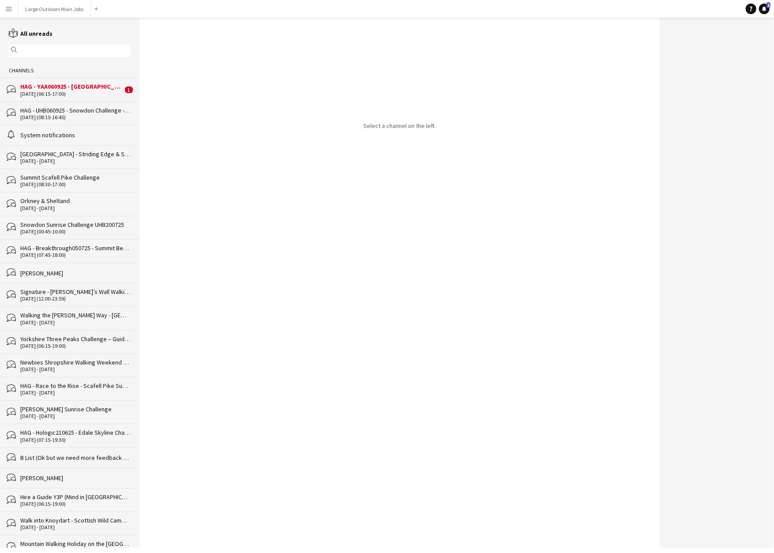
click at [78, 97] on div "[DATE] (06:15-17:00)" at bounding box center [71, 94] width 102 height 6
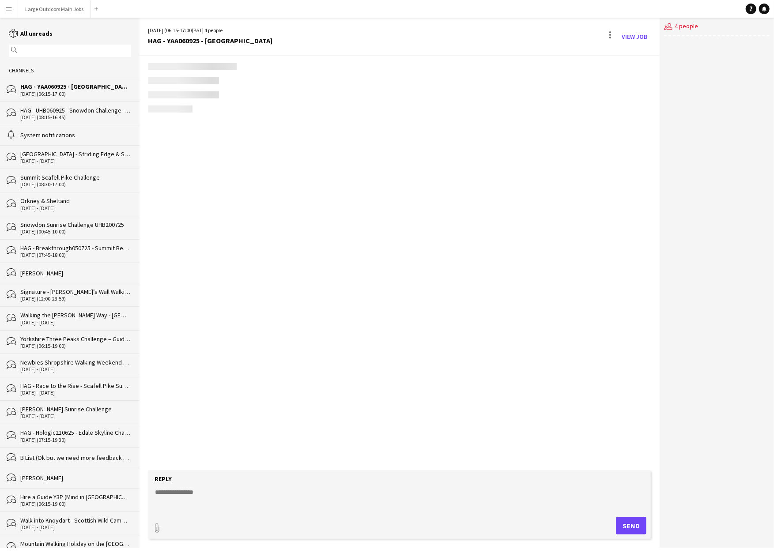
scroll to position [117, 0]
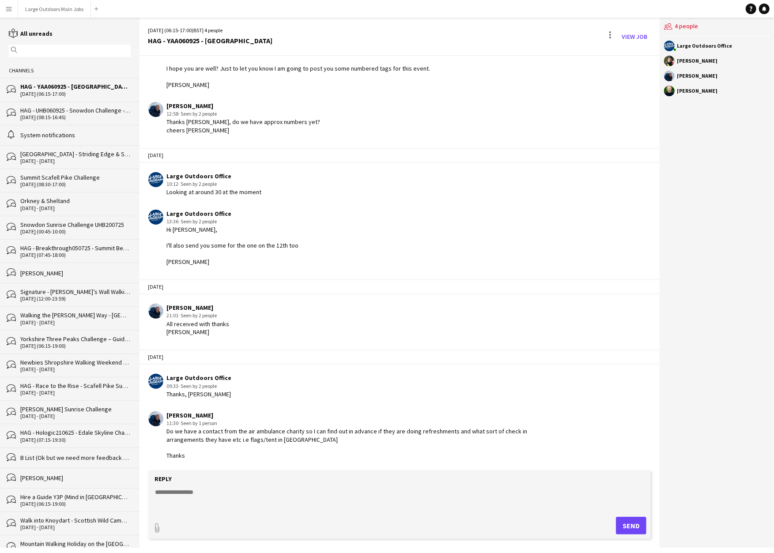
click at [195, 488] on textarea at bounding box center [402, 499] width 494 height 23
paste textarea "**********"
type textarea "**********"
click at [628, 523] on button "Send" at bounding box center [631, 526] width 30 height 18
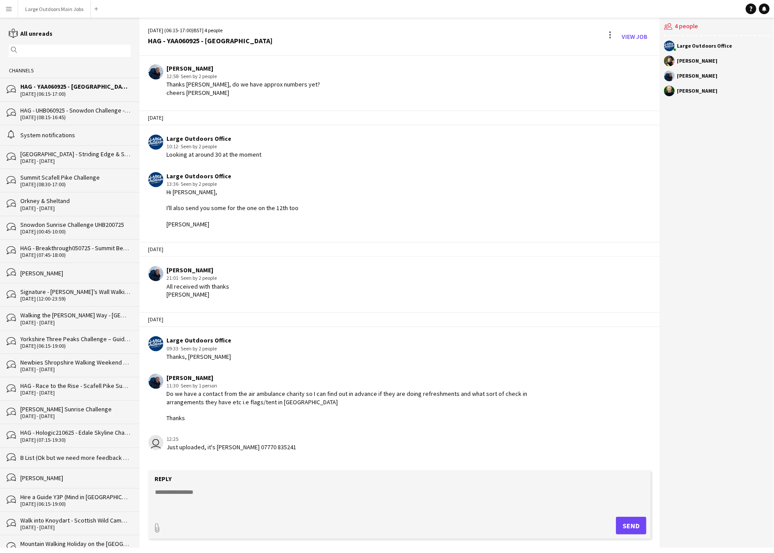
scroll to position [155, 0]
click at [55, 8] on button "Large Outdoors Main Jobs Close" at bounding box center [54, 8] width 73 height 17
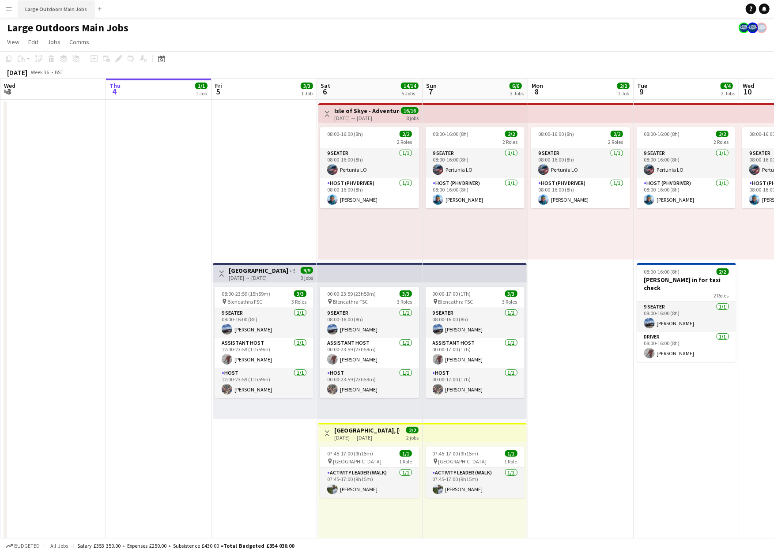
scroll to position [0, 0]
